Goal: Task Accomplishment & Management: Manage account settings

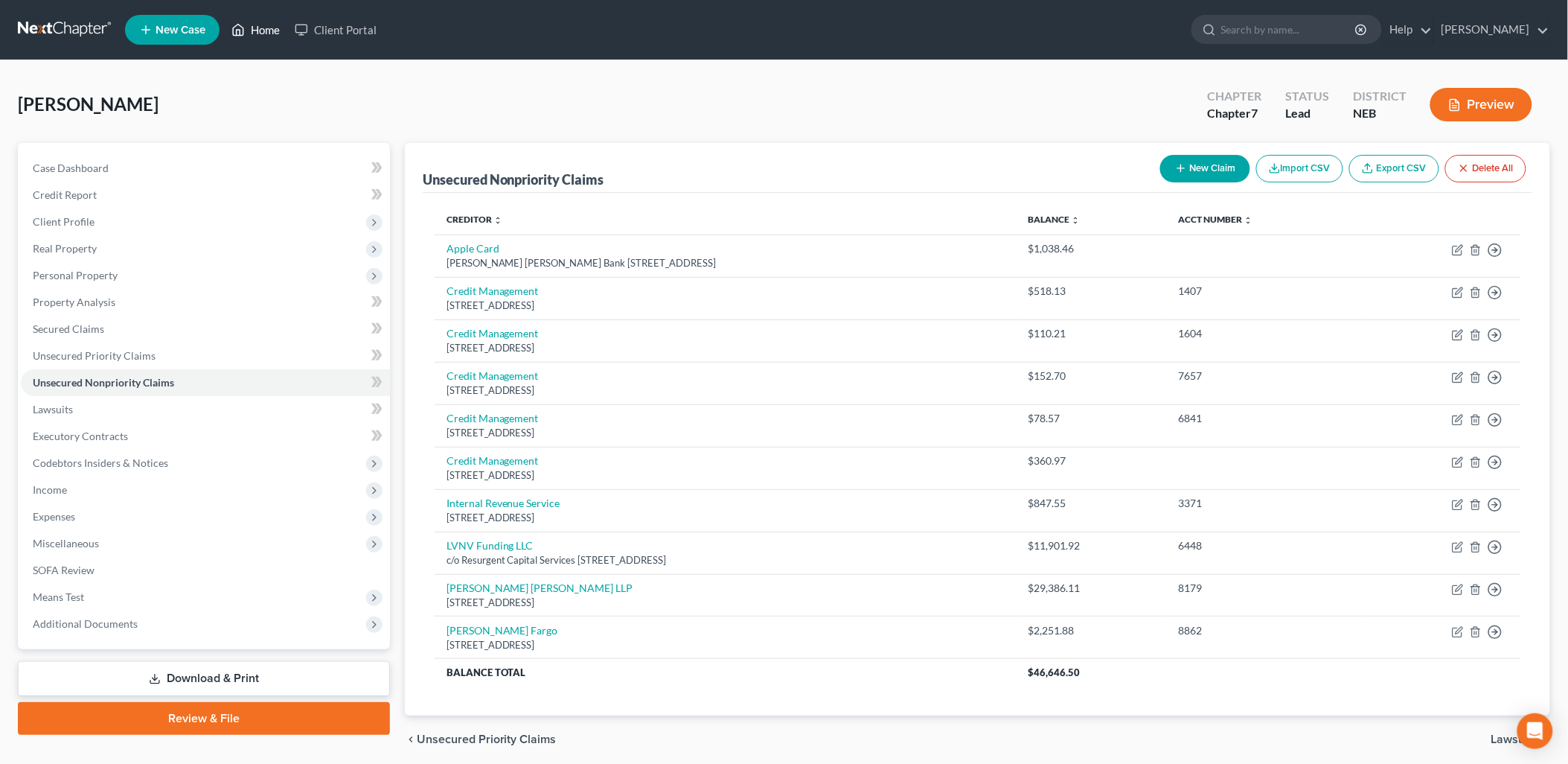
click at [255, 32] on link "Home" at bounding box center [256, 29] width 63 height 27
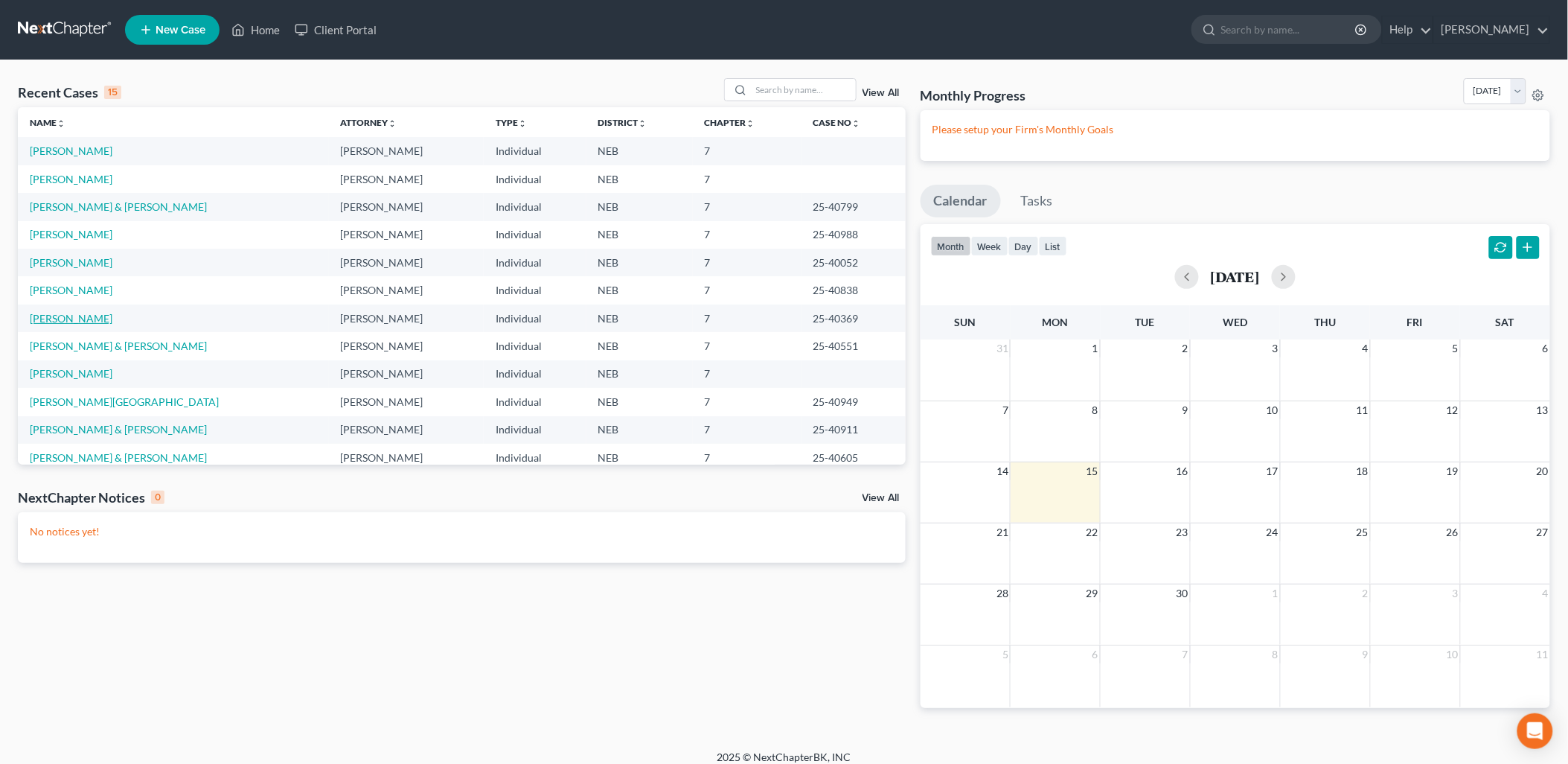
click at [77, 315] on link "[PERSON_NAME]" at bounding box center [71, 318] width 83 height 12
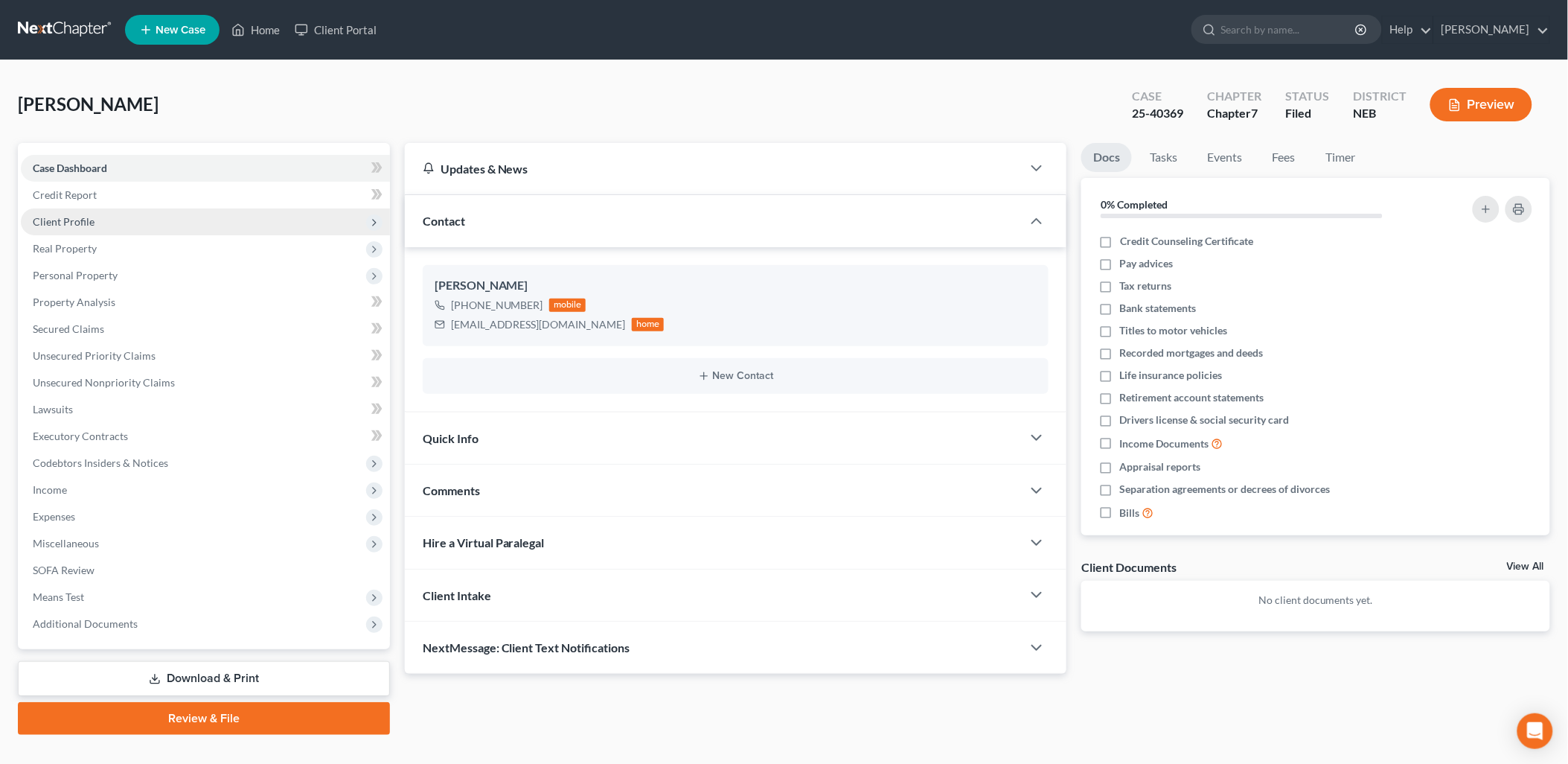
click at [87, 221] on span "Client Profile" at bounding box center [63, 221] width 62 height 12
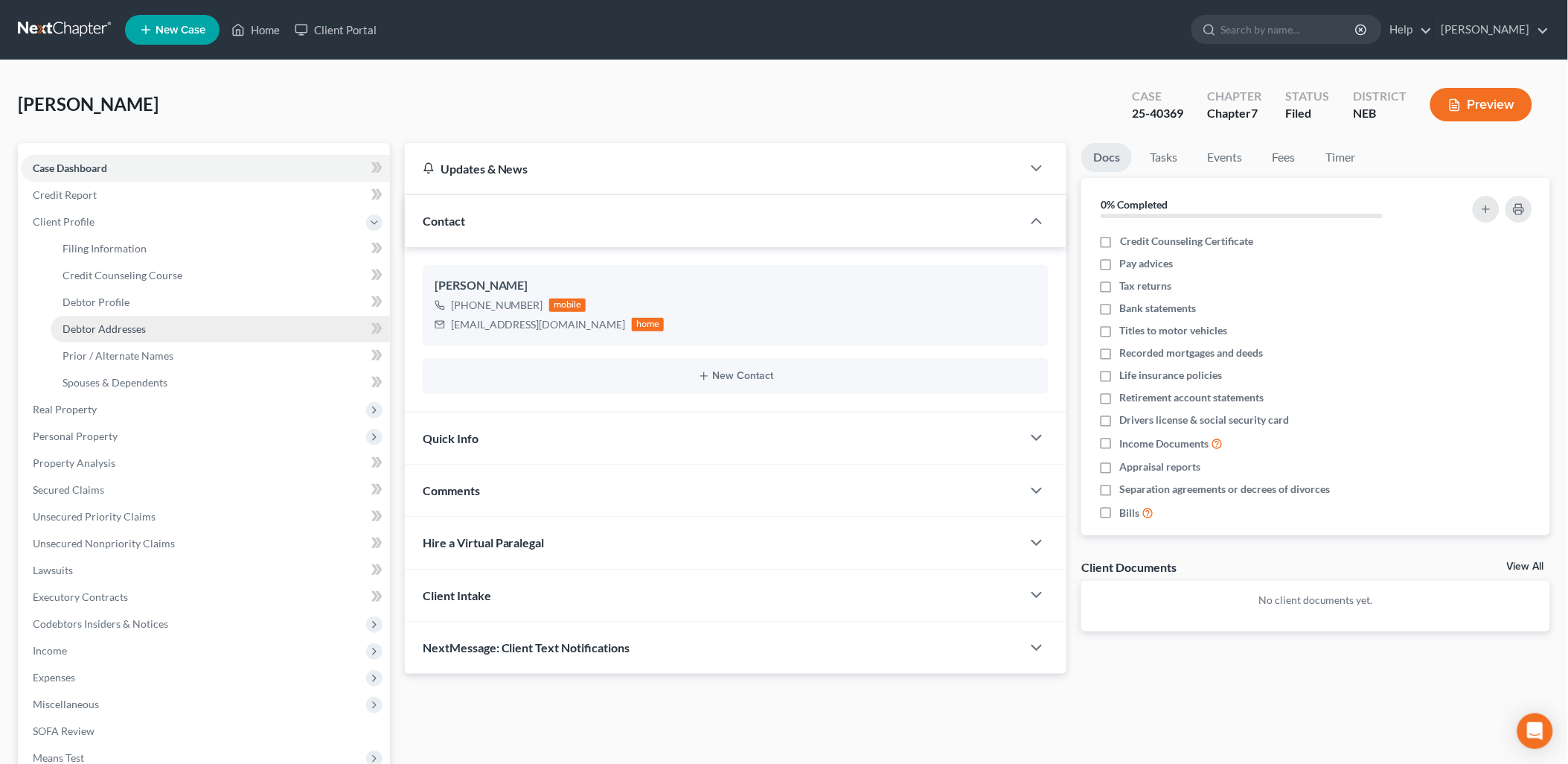
click at [84, 328] on span "Debtor Addresses" at bounding box center [104, 329] width 83 height 12
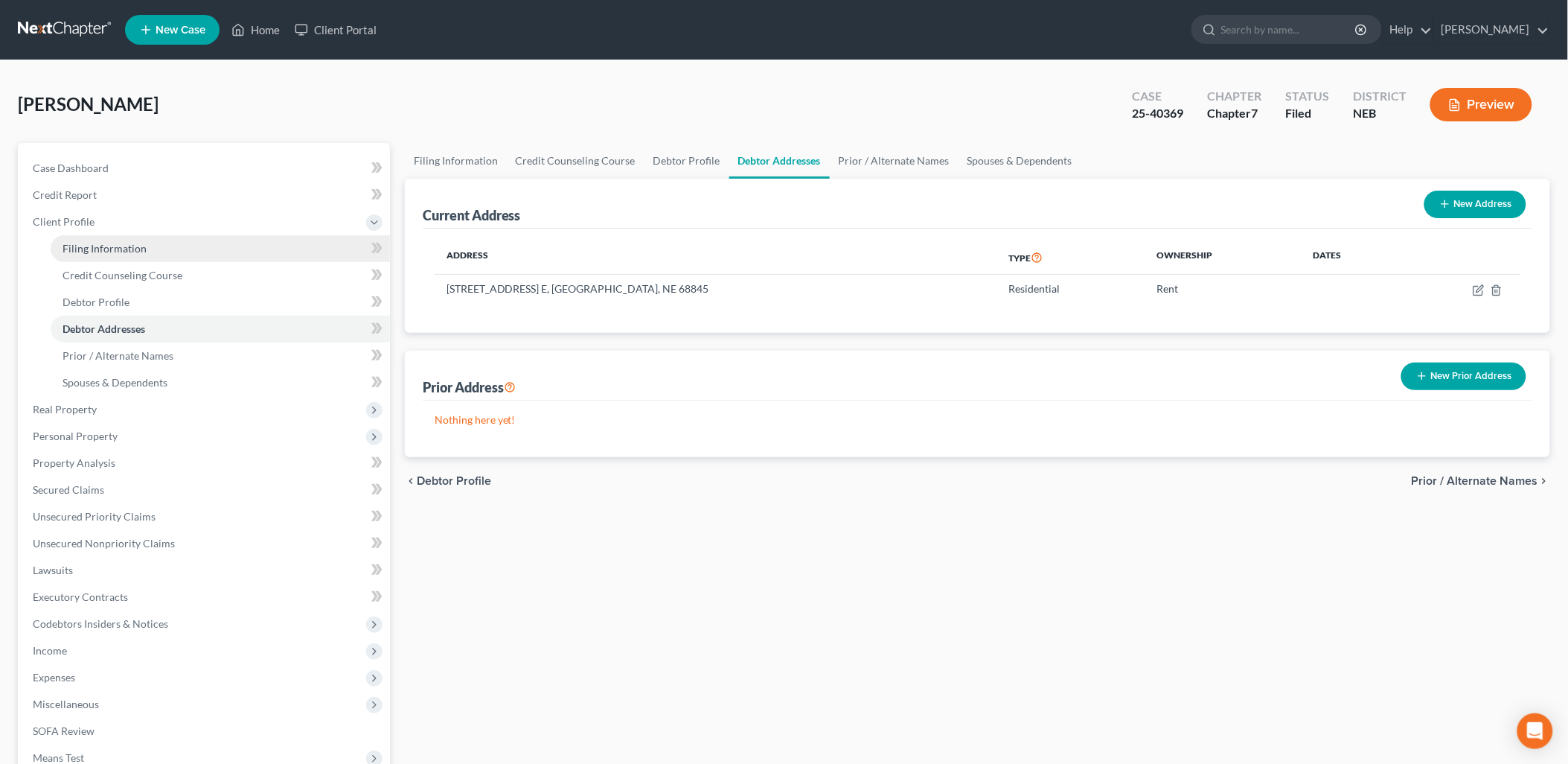
click at [99, 249] on span "Filing Information" at bounding box center [104, 248] width 84 height 12
select select "1"
select select "0"
select select "30"
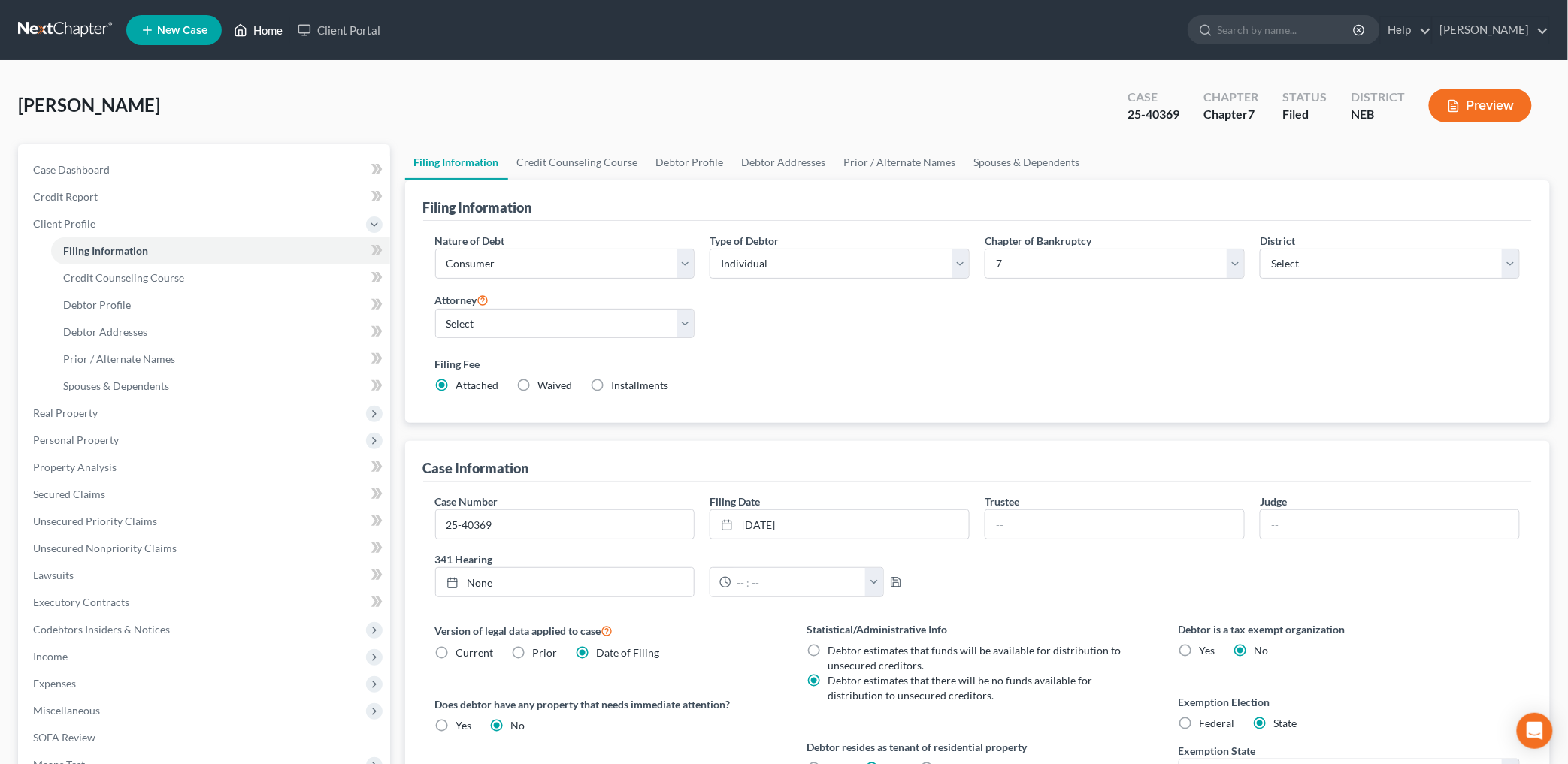
click at [253, 20] on link "Home" at bounding box center [258, 30] width 64 height 27
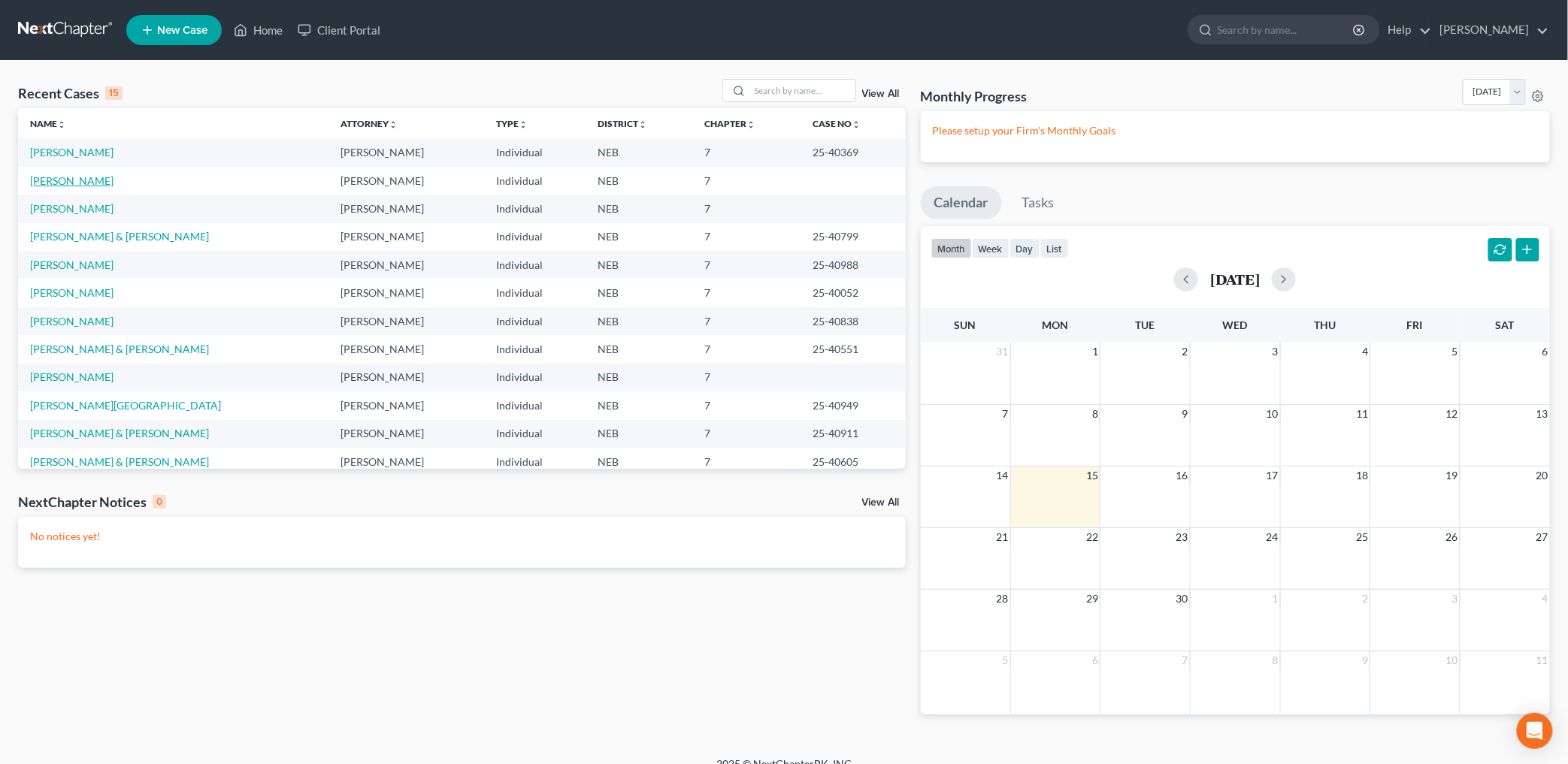
click at [68, 185] on link "[PERSON_NAME]" at bounding box center [72, 180] width 84 height 12
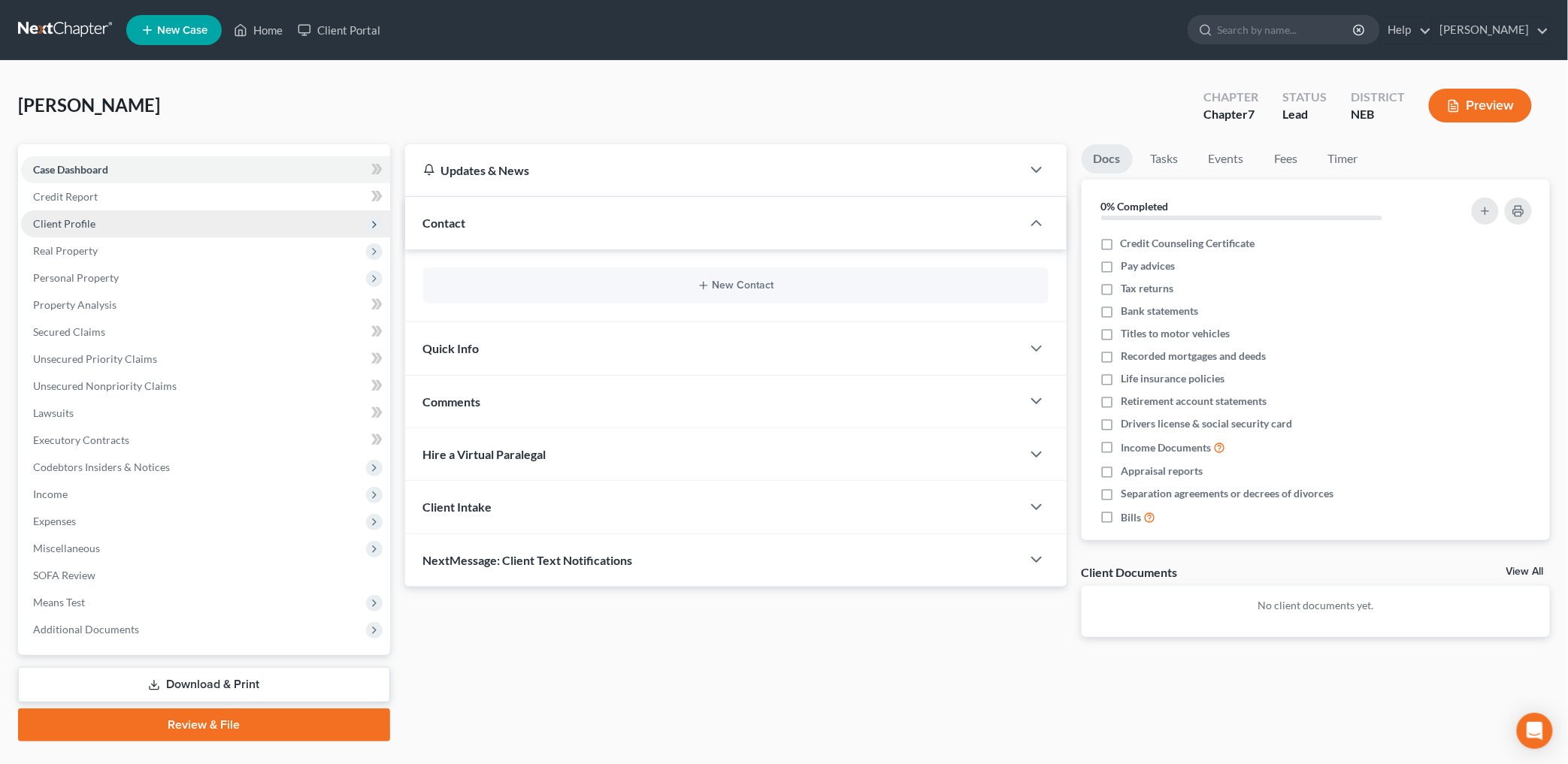
click at [87, 218] on span "Client Profile" at bounding box center [64, 223] width 62 height 12
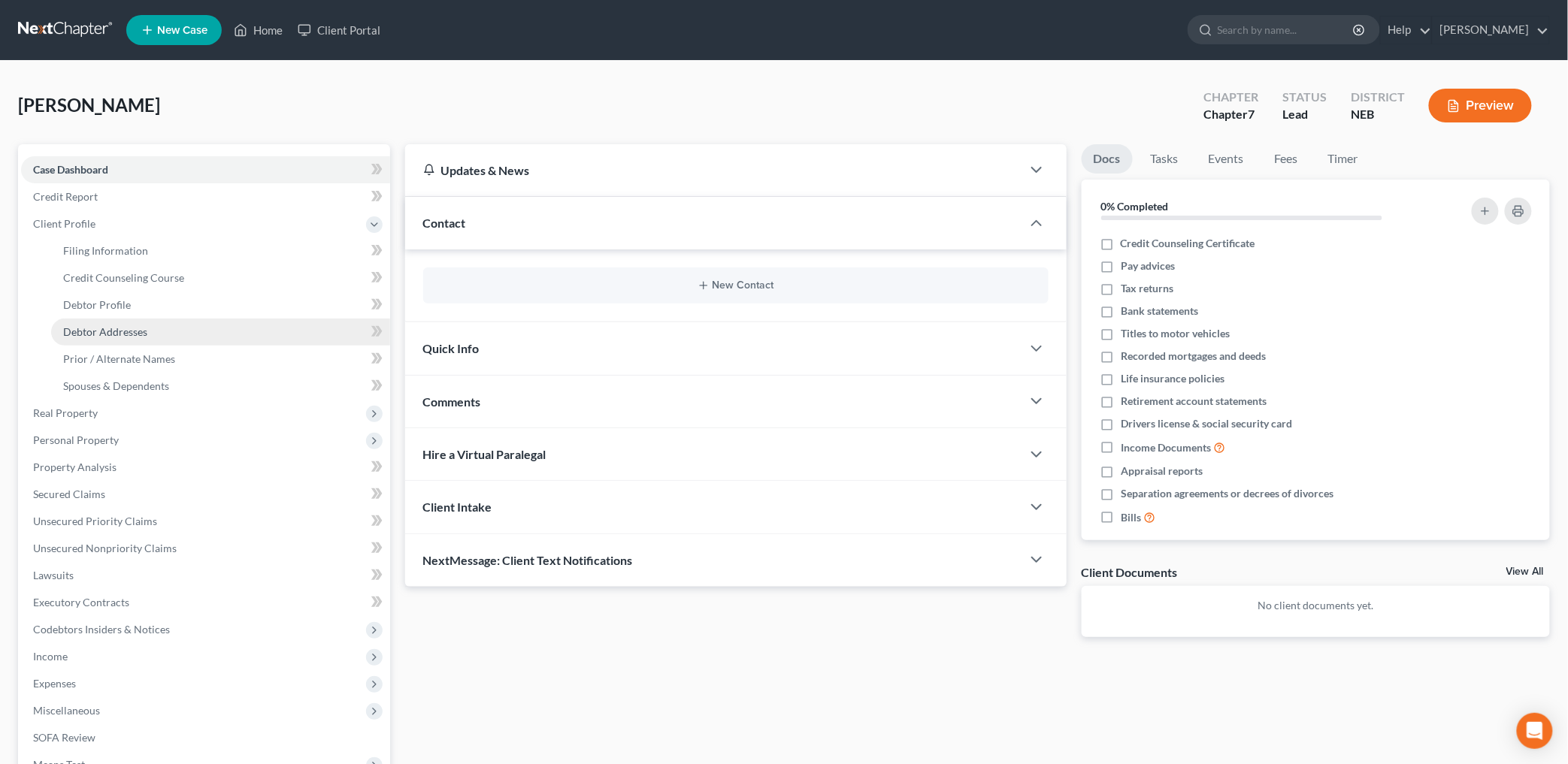
click at [107, 336] on span "Debtor Addresses" at bounding box center [105, 332] width 84 height 12
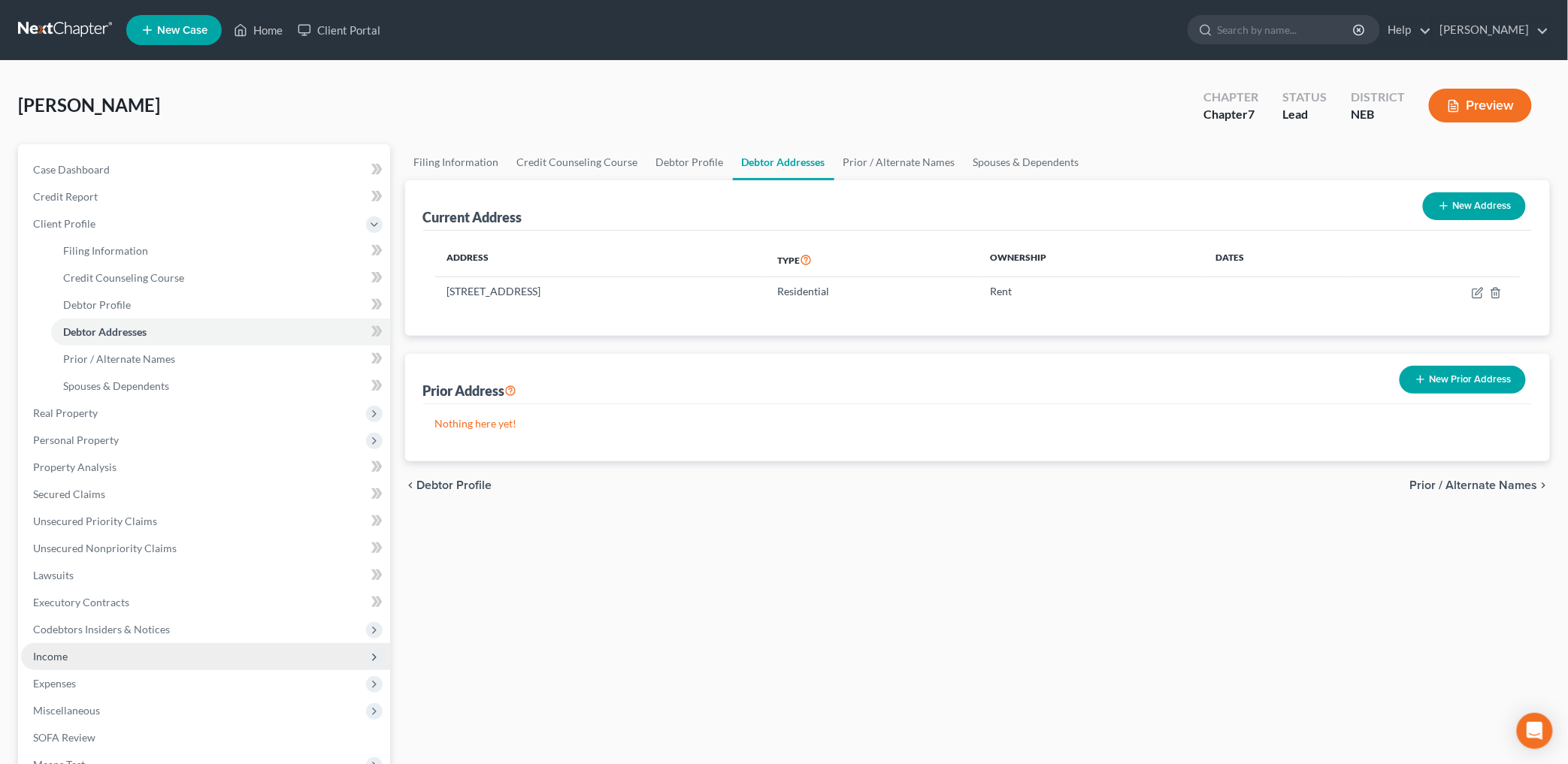
drag, startPoint x: 820, startPoint y: 626, endPoint x: 274, endPoint y: 642, distance: 546.2
click at [820, 626] on div "Filing Information Credit Counseling Course Debtor Profile Debtor Addresses Pri…" at bounding box center [977, 524] width 1161 height 760
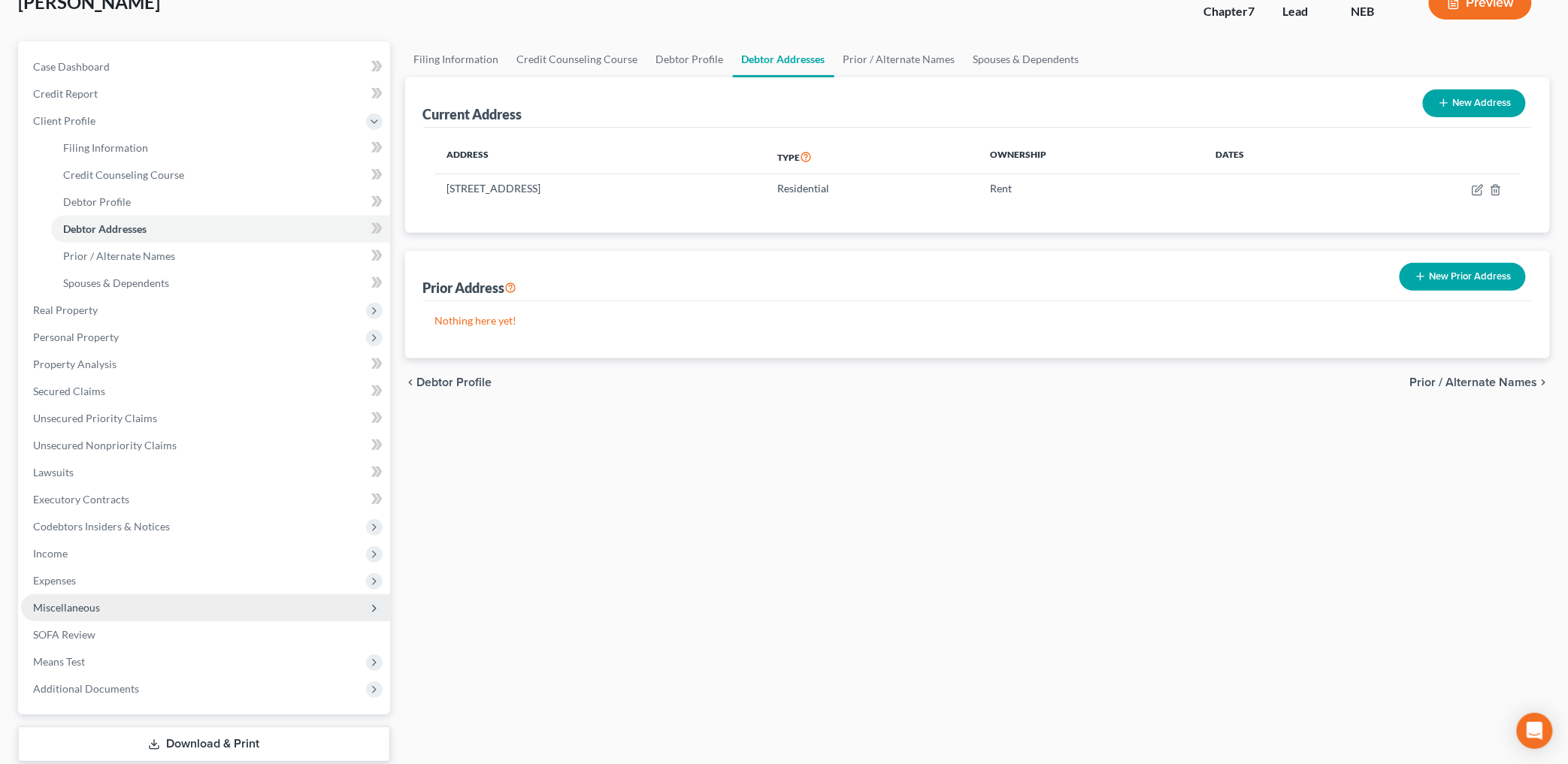
scroll to position [194, 0]
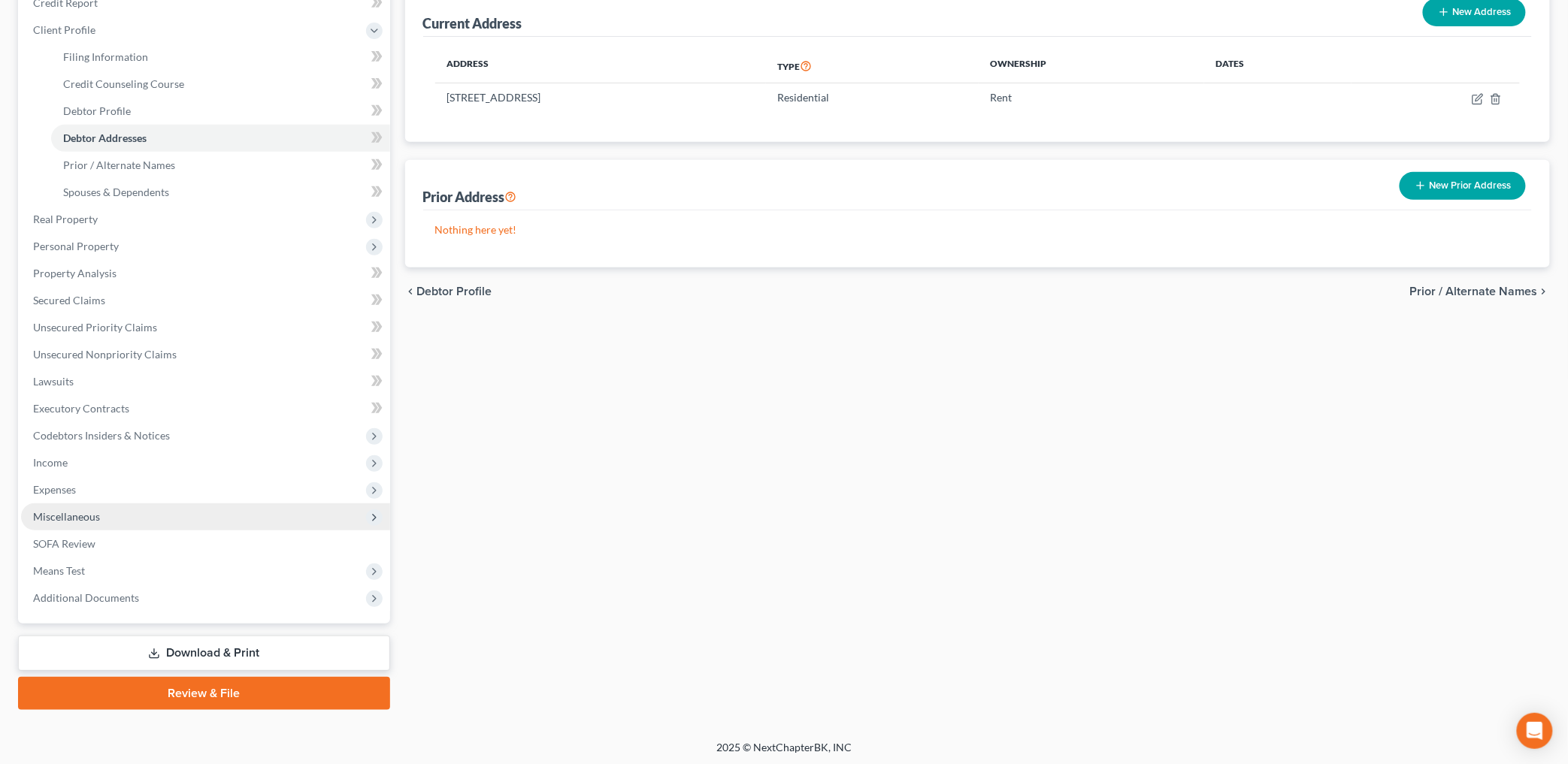
click at [108, 509] on span "Miscellaneous" at bounding box center [205, 517] width 369 height 27
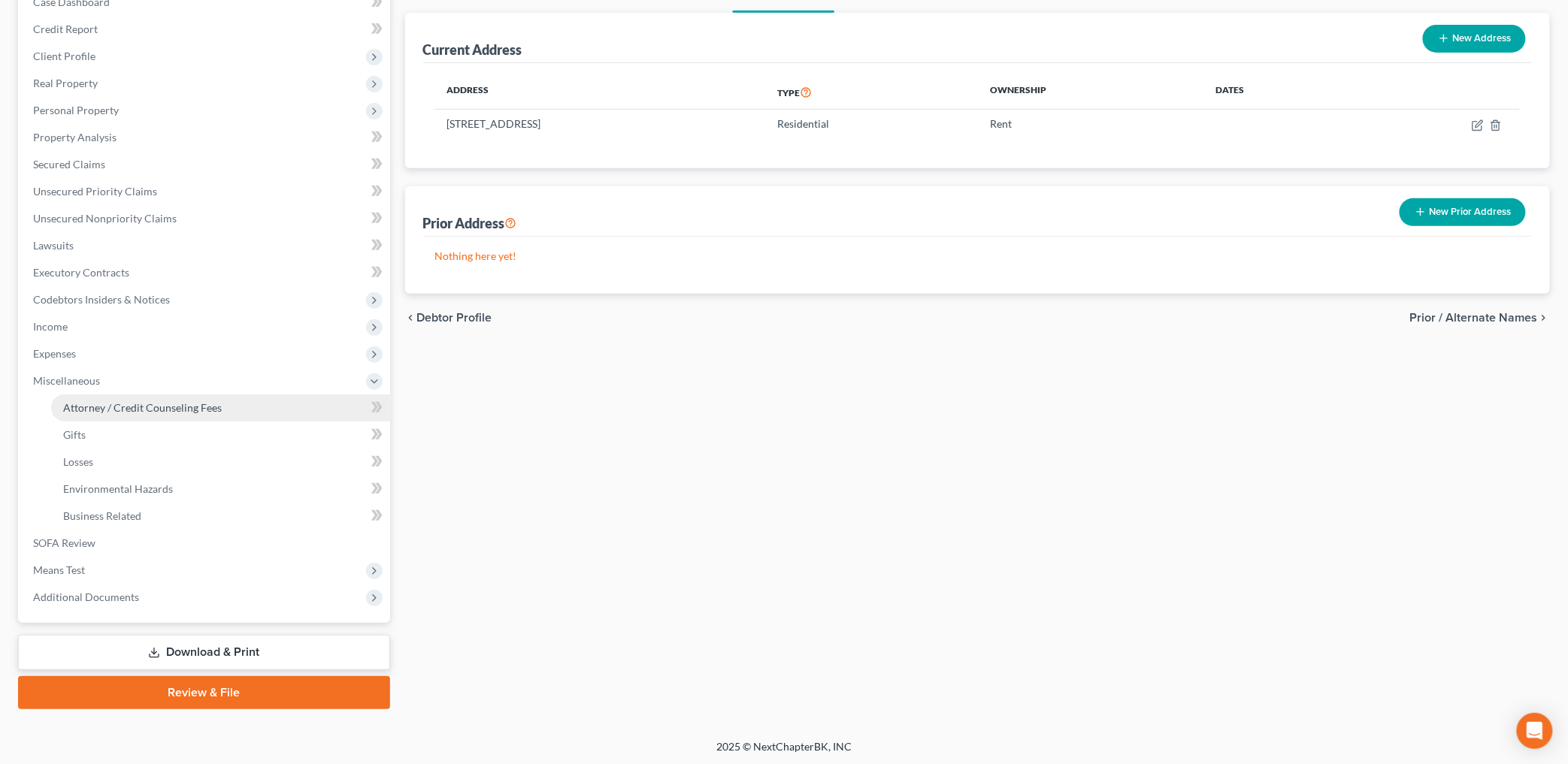
click at [176, 408] on span "Attorney / Credit Counseling Fees" at bounding box center [142, 407] width 158 height 12
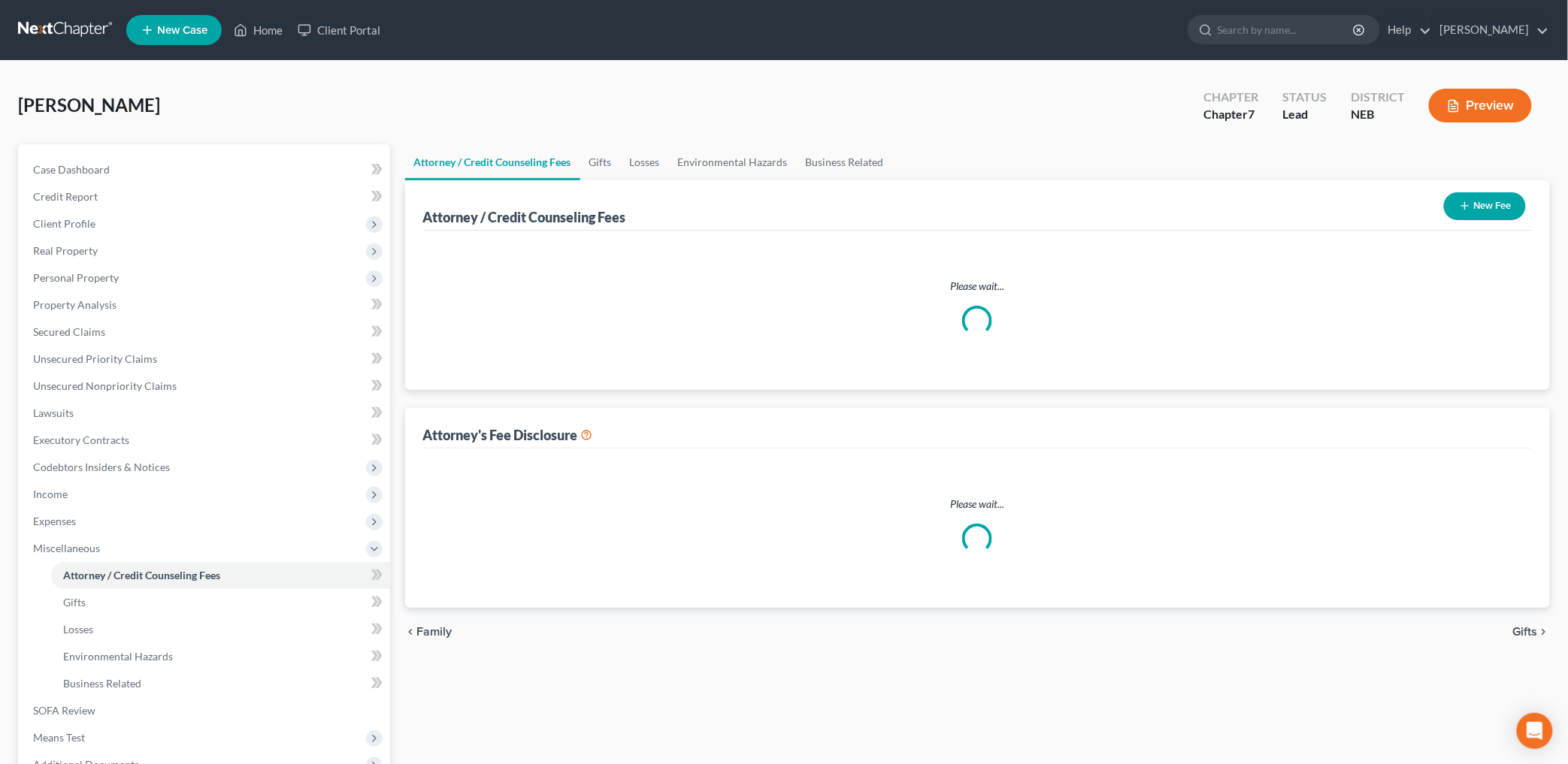
select select "0"
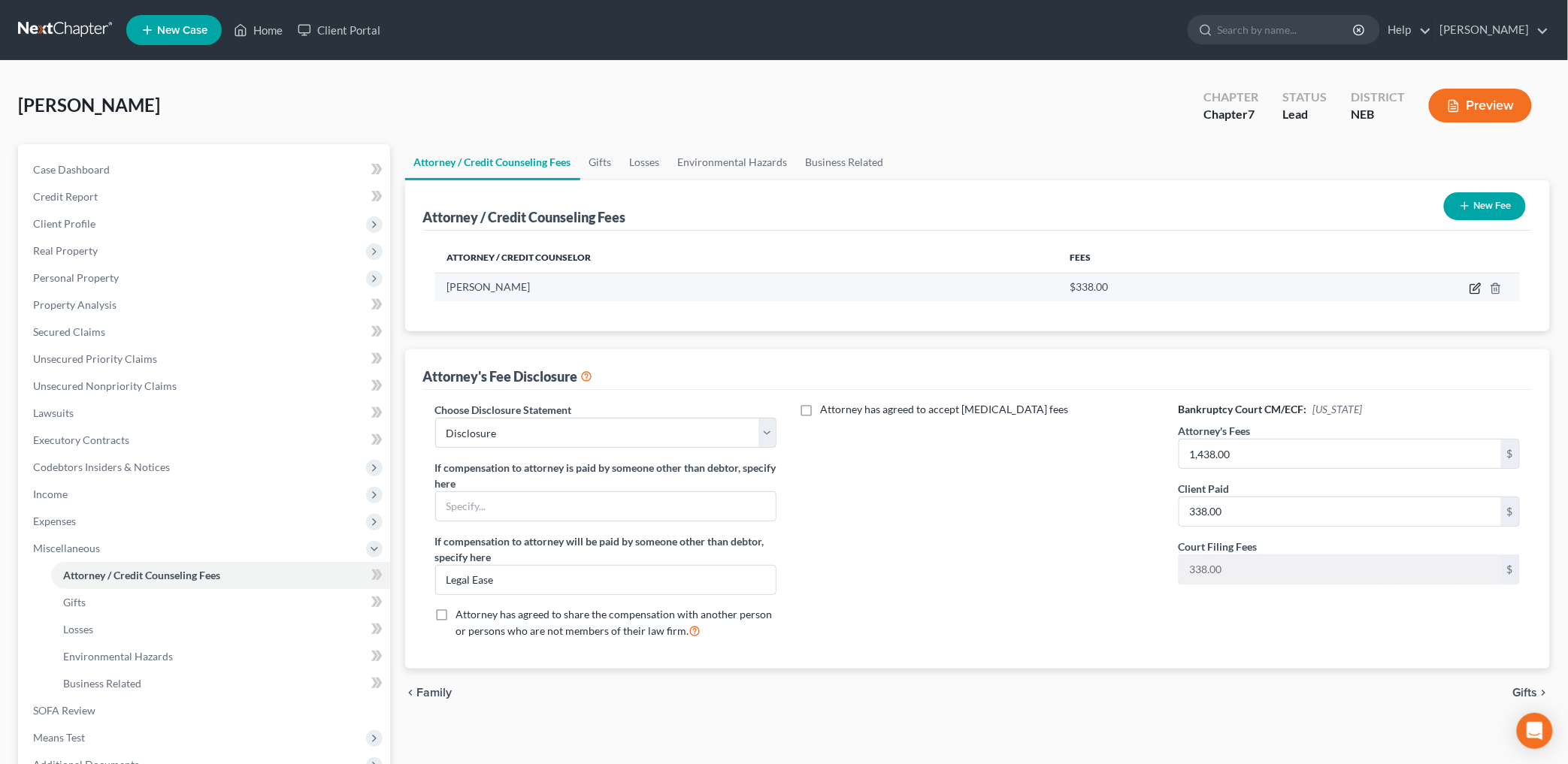
click at [1475, 284] on icon "button" at bounding box center [1475, 288] width 12 height 12
select select "30"
